Goal: Information Seeking & Learning: Check status

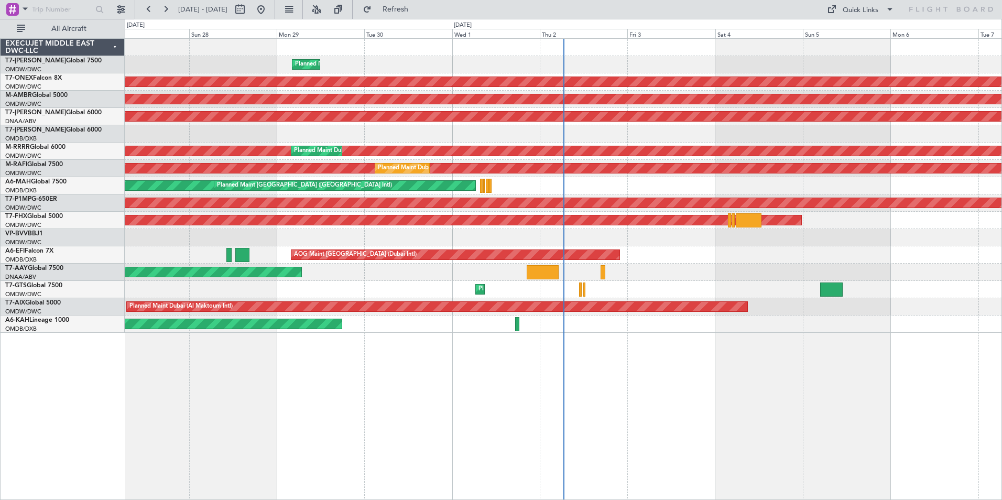
click at [409, 434] on div "Planned Maint Dubai (Al Maktoum Intl) Planned Maint [GEOGRAPHIC_DATA] (Al Makto…" at bounding box center [563, 269] width 877 height 462
click at [106, 46] on div "EXECUJET MIDDLE EAST DWC-LLC" at bounding box center [63, 47] width 124 height 17
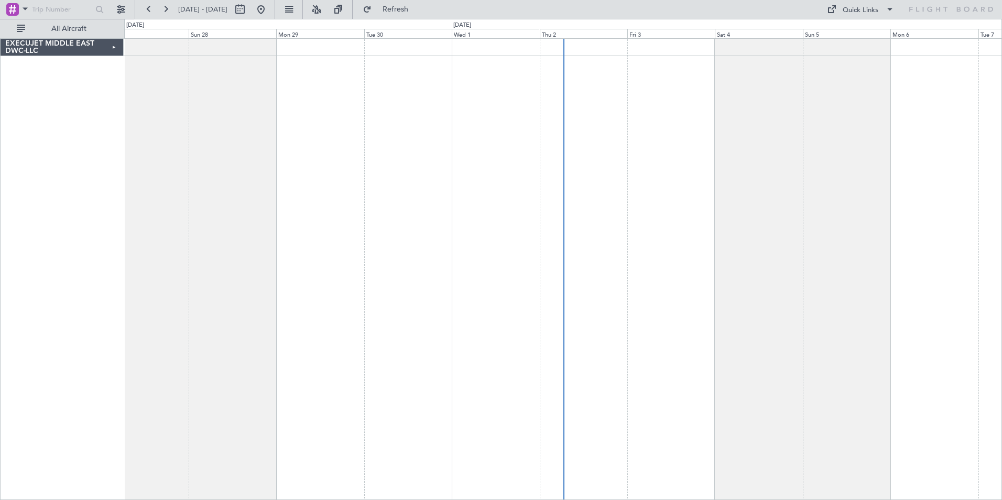
click at [106, 47] on div "EXECUJET MIDDLE EAST DWC-LLC" at bounding box center [62, 47] width 123 height 17
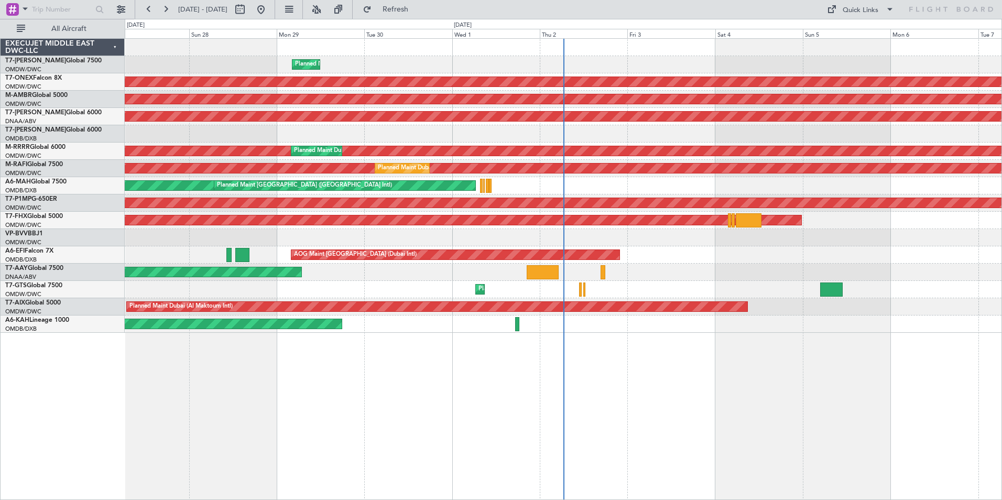
click at [113, 46] on div "EXECUJET MIDDLE EAST DWC-LLC" at bounding box center [63, 47] width 124 height 17
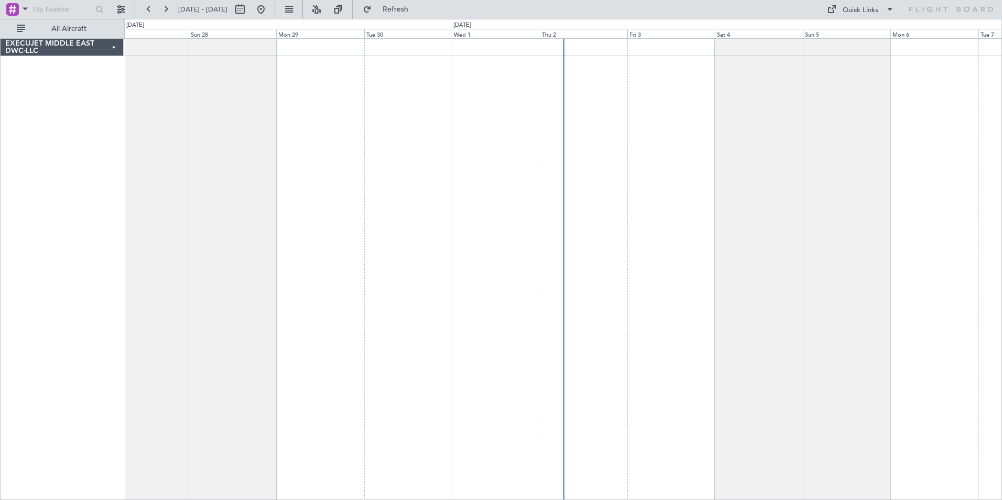
click at [113, 46] on div "EXECUJET MIDDLE EAST DWC-LLC" at bounding box center [62, 47] width 123 height 17
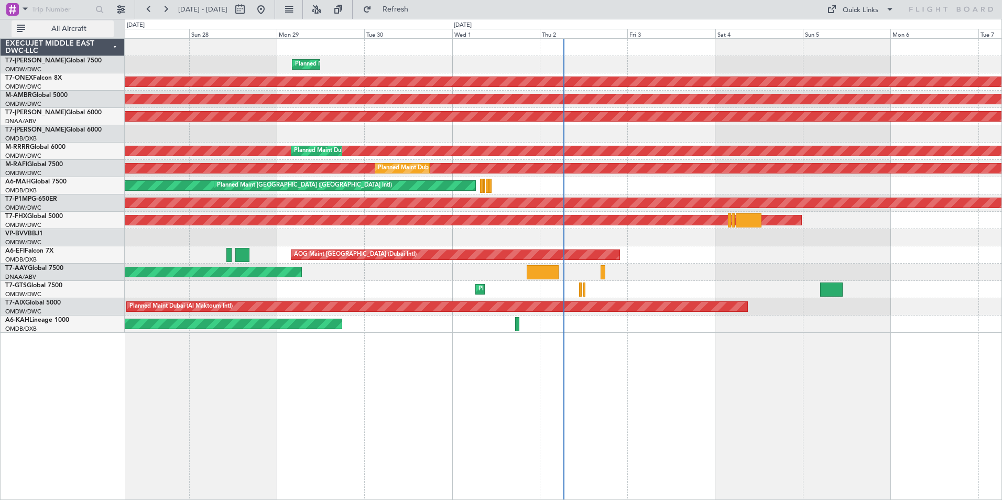
click at [84, 32] on span "All Aircraft" at bounding box center [68, 28] width 83 height 7
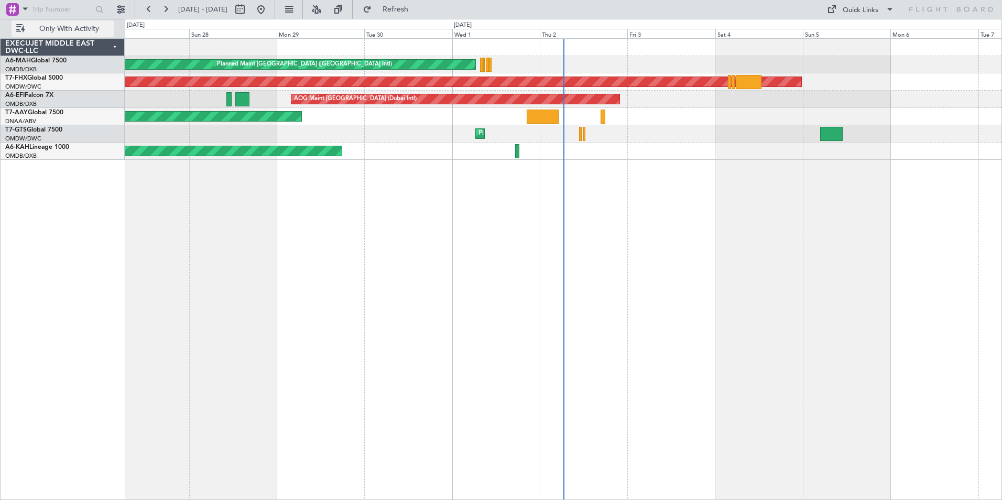
click at [82, 34] on button "Only With Activity" at bounding box center [63, 28] width 102 height 17
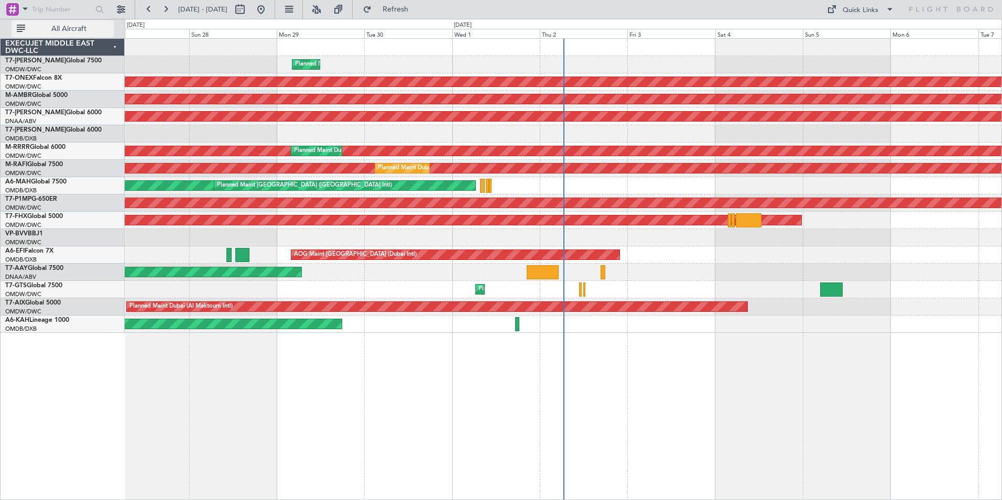
click at [82, 34] on button "All Aircraft" at bounding box center [63, 28] width 102 height 17
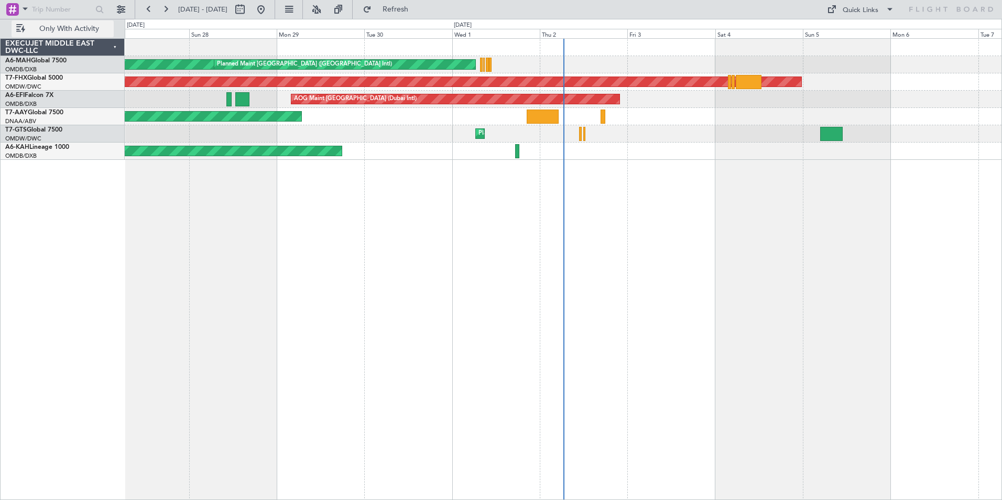
click at [82, 34] on button "Only With Activity" at bounding box center [63, 28] width 102 height 17
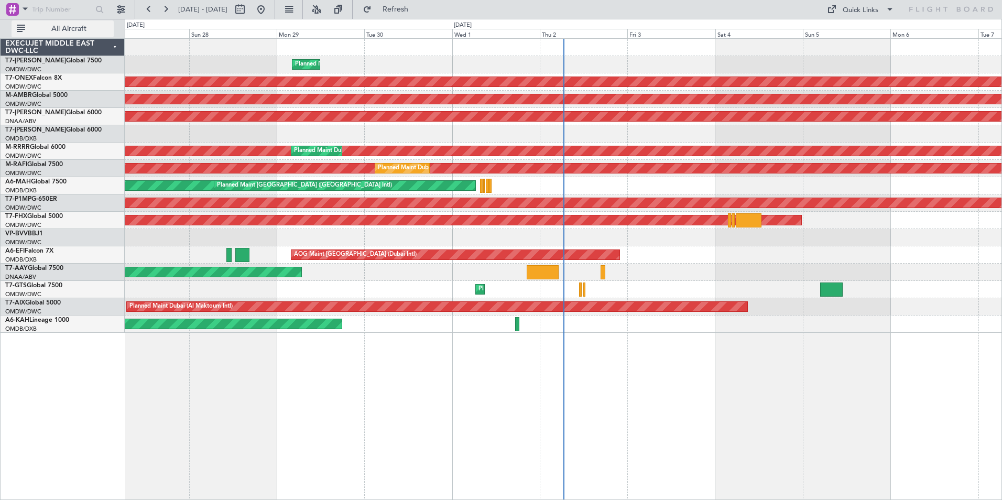
click at [82, 34] on button "All Aircraft" at bounding box center [63, 28] width 102 height 17
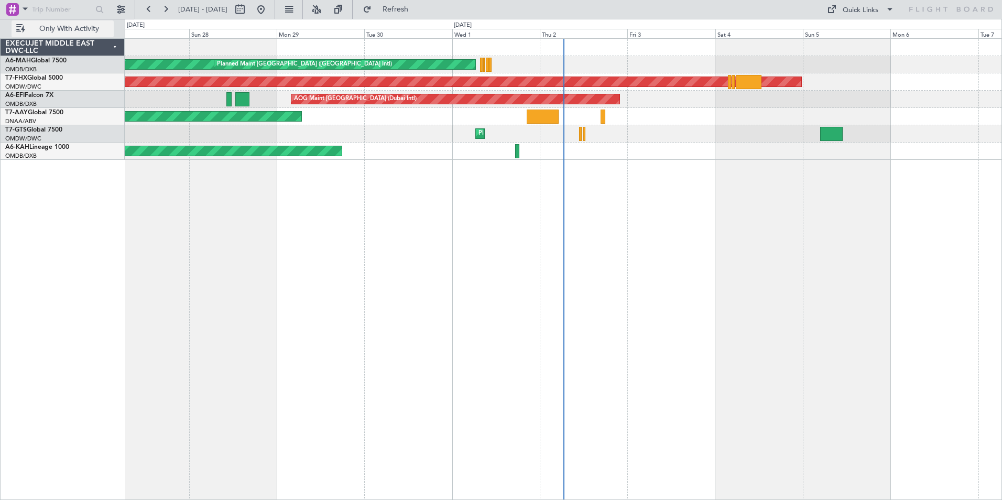
click at [66, 35] on button "Only With Activity" at bounding box center [63, 28] width 102 height 17
